Goal: Check status: Check status

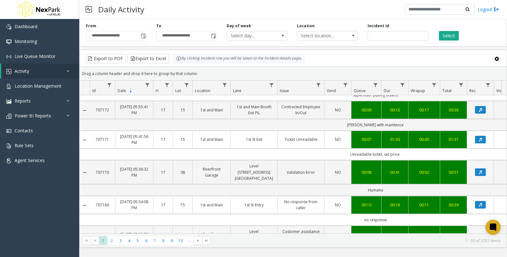
scroll to position [695, 0]
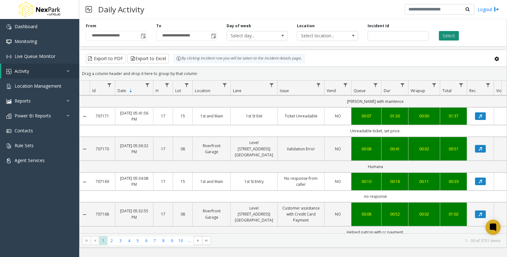
click at [450, 36] on button "Select" at bounding box center [449, 36] width 20 height 10
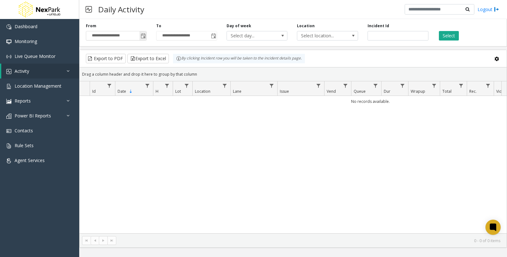
click at [141, 35] on span "Toggle popup" at bounding box center [143, 36] width 5 height 5
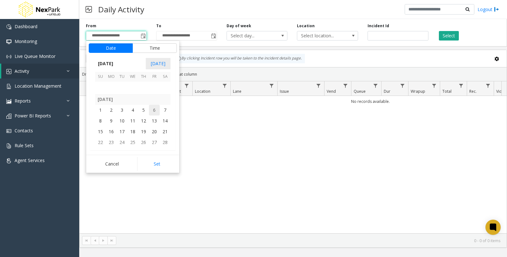
scroll to position [113390, 0]
click at [100, 112] on span "1" at bounding box center [100, 112] width 11 height 11
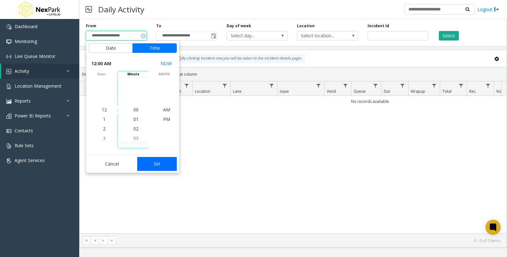
click at [163, 165] on button "Set" at bounding box center [157, 164] width 40 height 14
type input "**********"
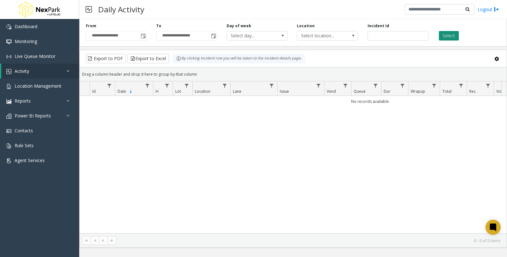
click at [452, 35] on button "Select" at bounding box center [449, 36] width 20 height 10
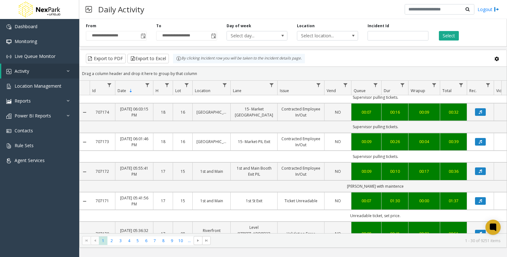
scroll to position [695, 0]
